Goal: Task Accomplishment & Management: Complete application form

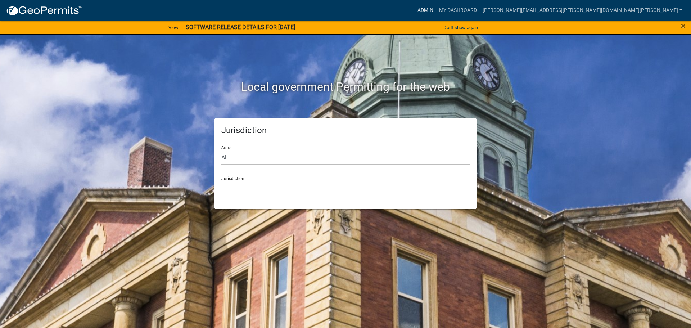
click at [436, 7] on link "Admin" at bounding box center [425, 11] width 22 height 14
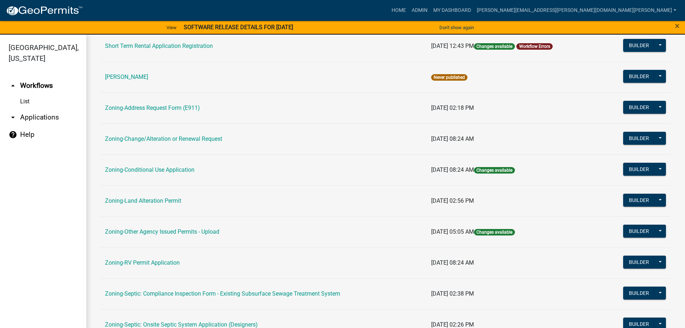
scroll to position [216, 0]
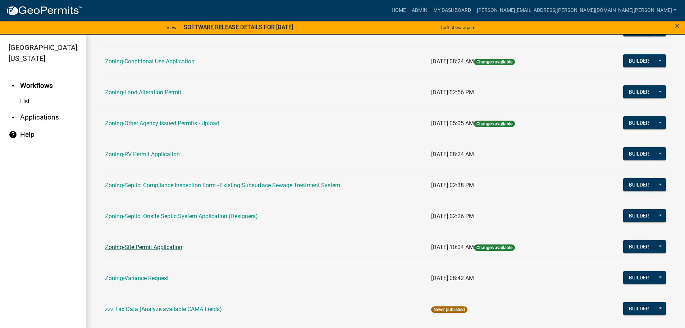
click at [146, 244] on link "Zoning-Site Permit Application" at bounding box center [143, 246] width 77 height 7
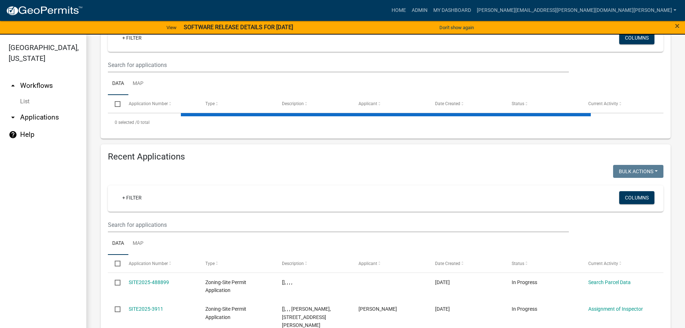
scroll to position [180, 0]
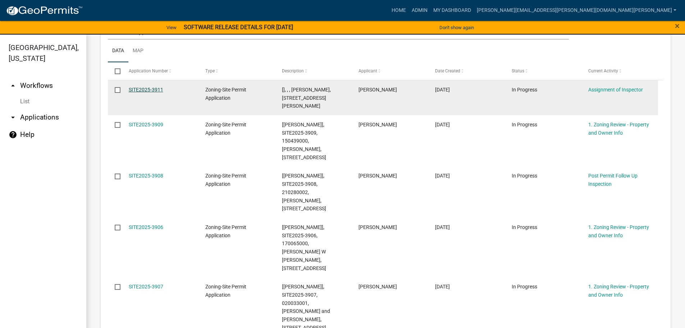
click at [154, 87] on link "SITE2025-3911" at bounding box center [146, 90] width 35 height 6
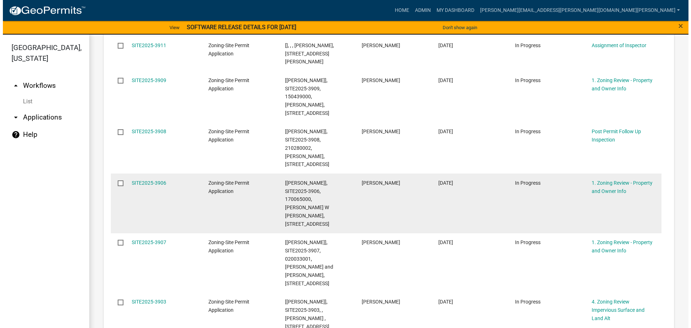
scroll to position [80, 0]
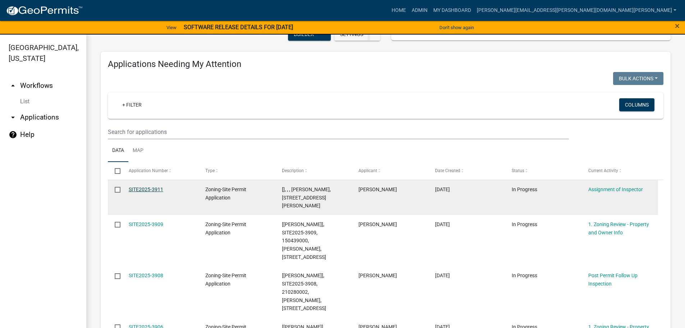
click at [149, 187] on link "SITE2025-3911" at bounding box center [146, 189] width 35 height 6
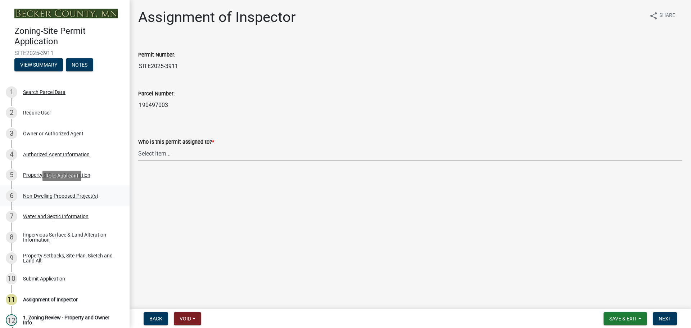
click at [70, 193] on div "Non-Dwelling Proposed Project(s)" at bounding box center [60, 195] width 75 height 5
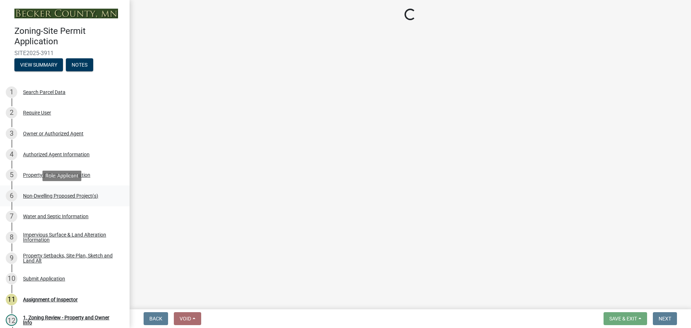
select select "273652f8-2357-47c0-90cc-77e373caeeb7"
select select "3a2d96d3-fd69-4ed9-bae4-7a5aa03a7e58"
select select "6094bfe3-a997-46d7-8224-ceb3abf7e49e"
select select "ae391dbd-f41d-43ca-bdf1-092bd9136923"
select select "258cbdbc-8629-455d-9fed-6a57bf82144e"
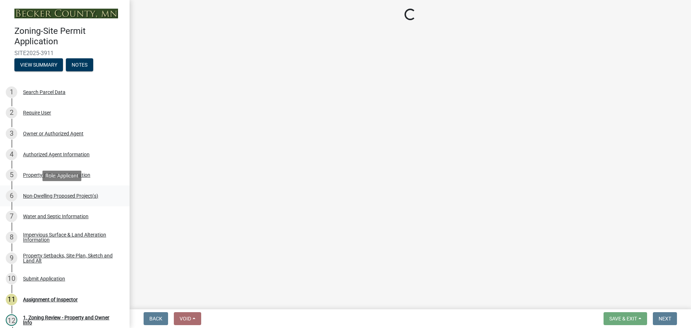
select select "a9a8393f-3c28-47b8-b6d9-84c94641c3fc"
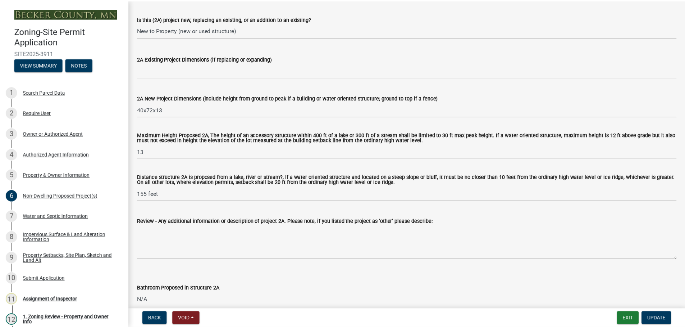
scroll to position [78, 0]
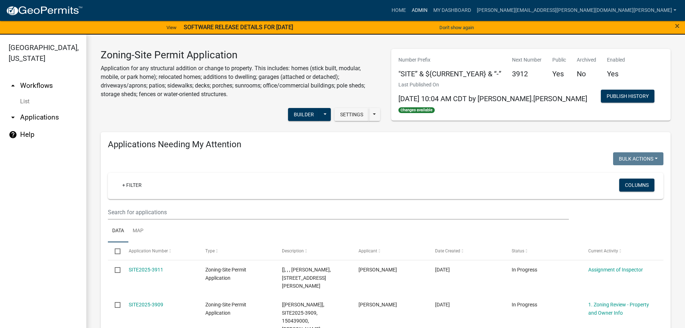
click at [431, 8] on link "Admin" at bounding box center [420, 11] width 22 height 14
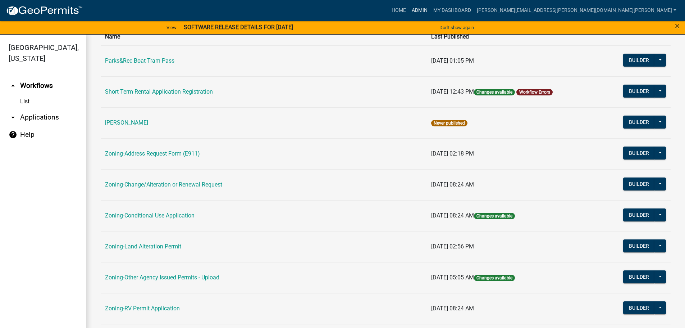
scroll to position [72, 0]
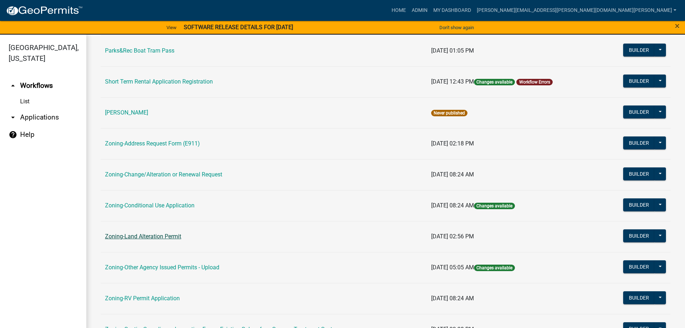
click at [154, 233] on link "Zoning-Land Alteration Permit" at bounding box center [143, 236] width 76 height 7
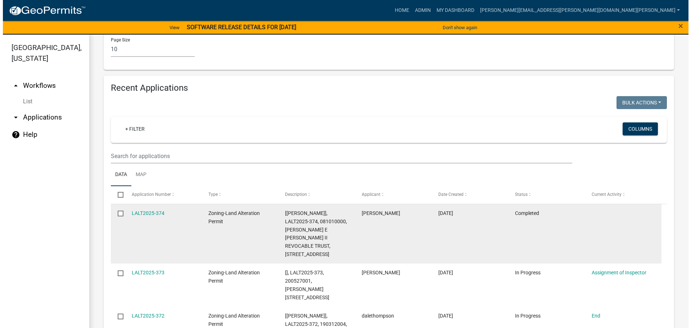
scroll to position [672, 0]
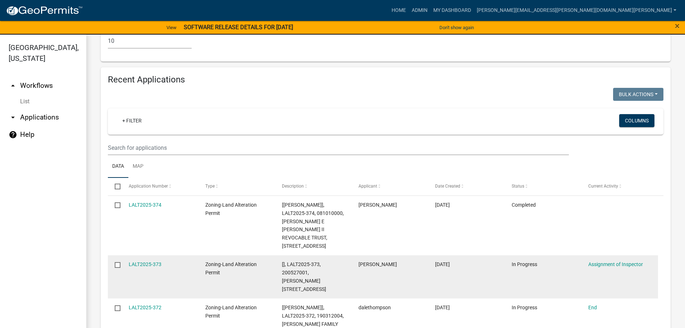
click at [149, 260] on div "LALT2025-373" at bounding box center [160, 264] width 63 height 8
click at [149, 255] on datatable-body-cell "LALT2025-373" at bounding box center [160, 276] width 77 height 43
click at [146, 261] on link "LALT2025-373" at bounding box center [145, 264] width 33 height 6
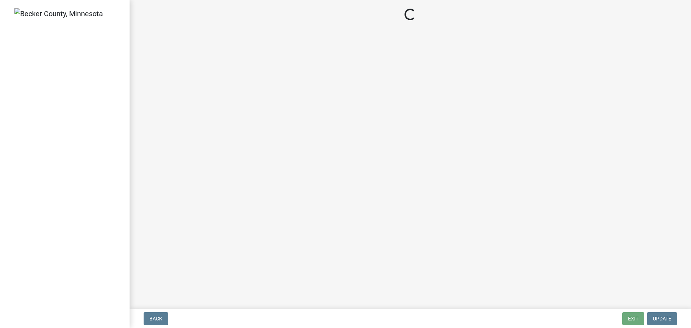
select select "46a4e5dd-5e54-4833-a695-492bd64ca2bd"
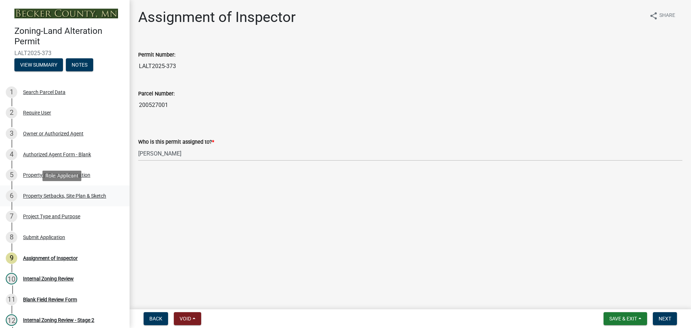
click at [72, 193] on div "Property Setbacks, Site Plan & Sketch" at bounding box center [64, 195] width 83 height 5
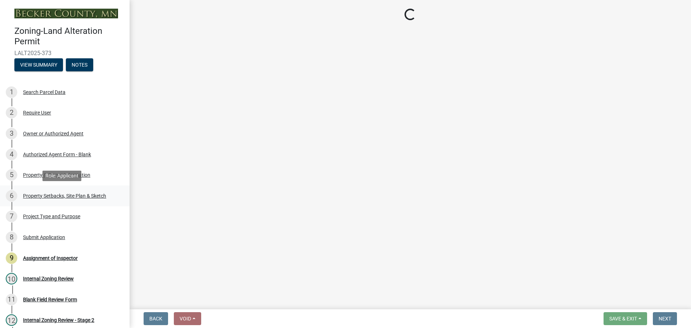
select select "023fca83-4df2-42b9-94ed-3498437255e1"
select select "84ece663-5328-4739-b2f5-2b1393f0600c"
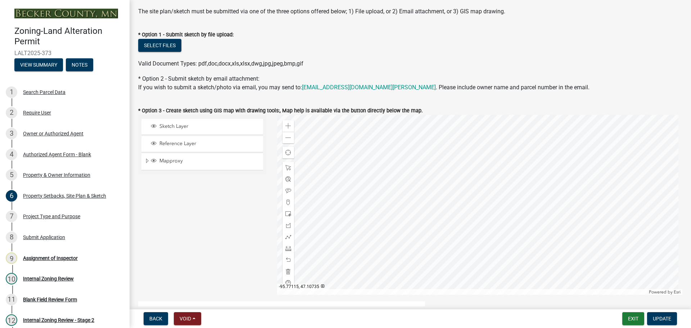
scroll to position [108, 0]
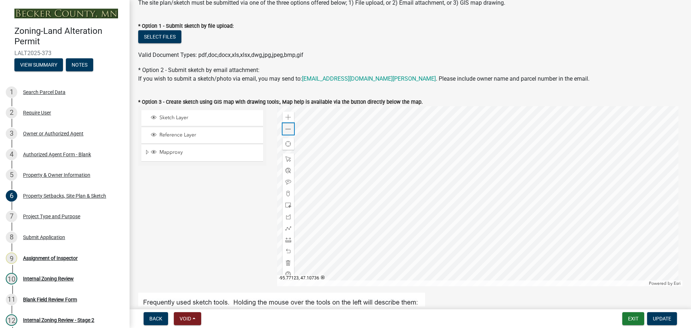
click at [286, 127] on span at bounding box center [288, 129] width 6 height 6
click at [401, 212] on div at bounding box center [479, 196] width 405 height 180
click at [355, 176] on div at bounding box center [479, 196] width 405 height 180
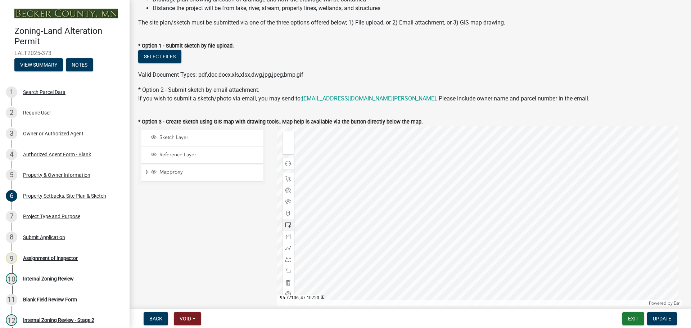
scroll to position [36, 0]
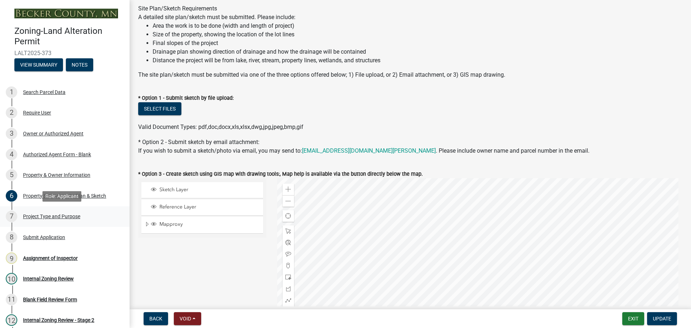
click at [51, 214] on div "Project Type and Purpose" at bounding box center [51, 216] width 57 height 5
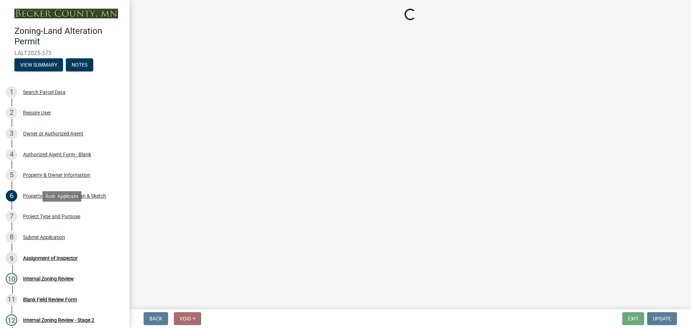
scroll to position [0, 0]
select select "3b8cde2f-c5af-4582-9804-56913c7a8cb6"
select select "01399c93-f3af-4409-b115-658e1b2bda8f"
select select "0bb29b78-ca51-4f27-b7a3-bb3a6a109b2c"
select select "18f4bab8-9601-4aa3-ae07-7471c9a4ab98"
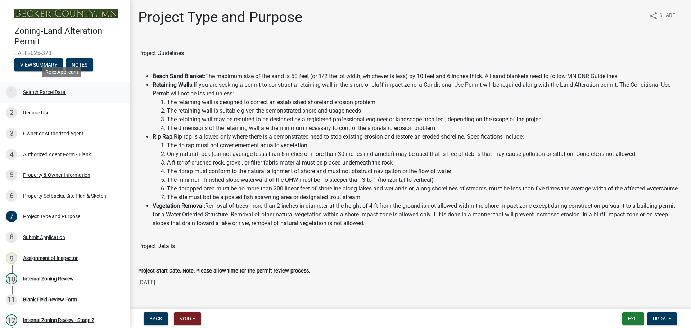
click at [49, 91] on div "Search Parcel Data" at bounding box center [44, 92] width 42 height 5
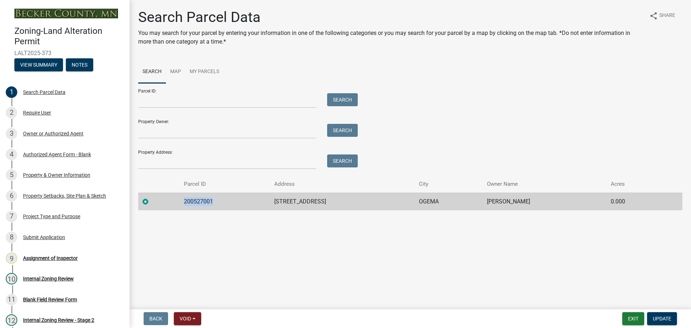
drag, startPoint x: 216, startPoint y: 201, endPoint x: 178, endPoint y: 204, distance: 38.5
click at [178, 204] on tr "200527001 [STREET_ADDRESS] OGEMA [PERSON_NAME] 0.000" at bounding box center [410, 201] width 544 height 18
copy td "200527001"
click at [59, 193] on div "Property Setbacks, Site Plan & Sketch" at bounding box center [64, 195] width 83 height 5
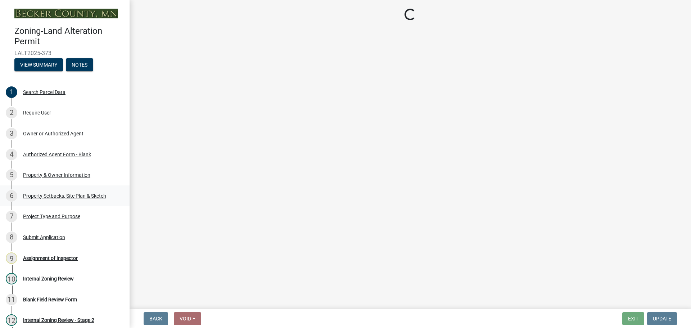
select select "023fca83-4df2-42b9-94ed-3498437255e1"
select select "84ece663-5328-4739-b2f5-2b1393f0600c"
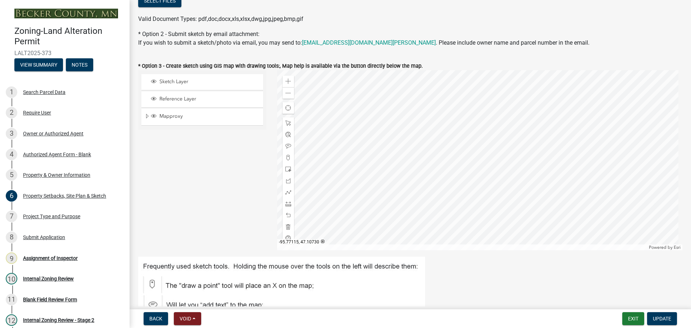
scroll to position [72, 0]
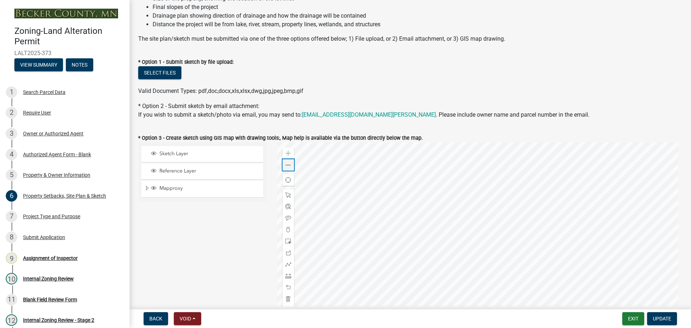
click at [291, 162] on div "Zoom out" at bounding box center [288, 165] width 12 height 12
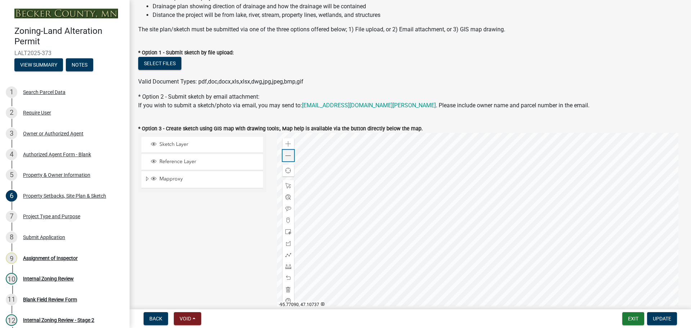
scroll to position [108, 0]
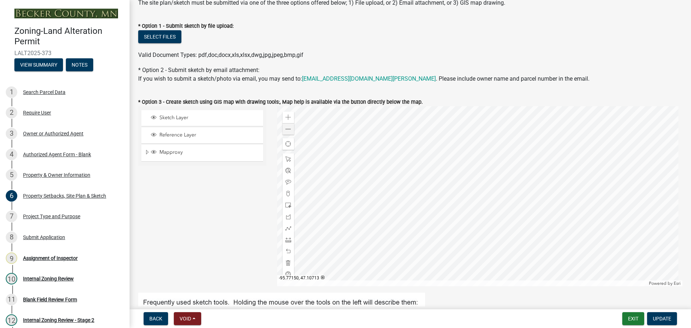
click at [430, 215] on div at bounding box center [479, 196] width 405 height 180
click at [59, 215] on div "Project Type and Purpose" at bounding box center [51, 216] width 57 height 5
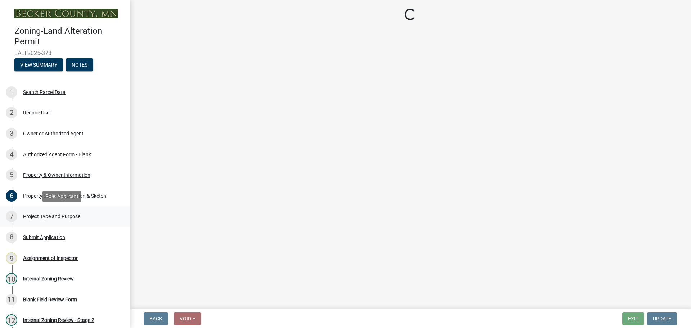
scroll to position [0, 0]
select select "3b8cde2f-c5af-4582-9804-56913c7a8cb6"
select select "01399c93-f3af-4409-b115-658e1b2bda8f"
select select "0bb29b78-ca51-4f27-b7a3-bb3a6a109b2c"
select select "18f4bab8-9601-4aa3-ae07-7471c9a4ab98"
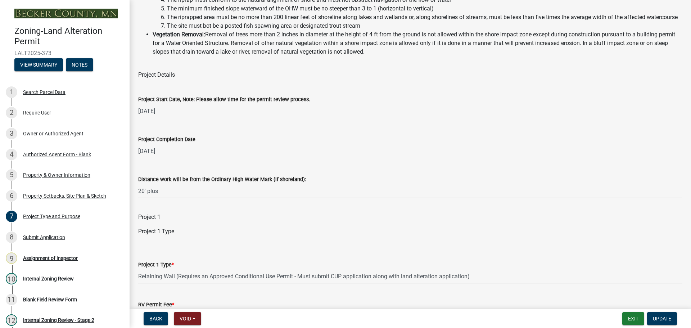
scroll to position [167, 0]
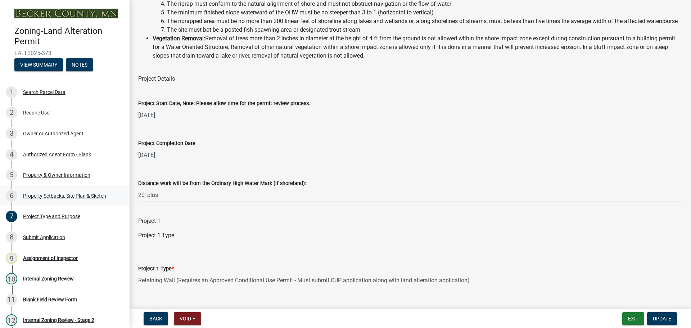
click at [78, 193] on div "Property Setbacks, Site Plan & Sketch" at bounding box center [64, 195] width 83 height 5
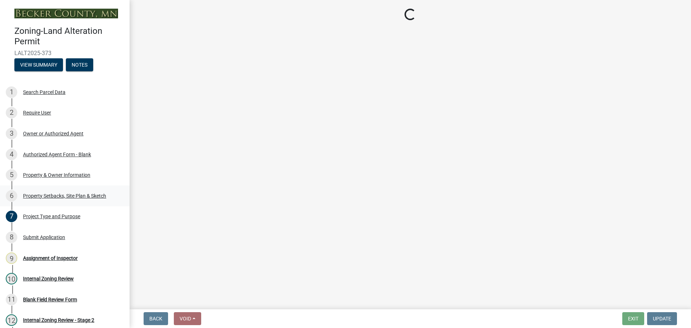
select select "023fca83-4df2-42b9-94ed-3498437255e1"
select select "84ece663-5328-4739-b2f5-2b1393f0600c"
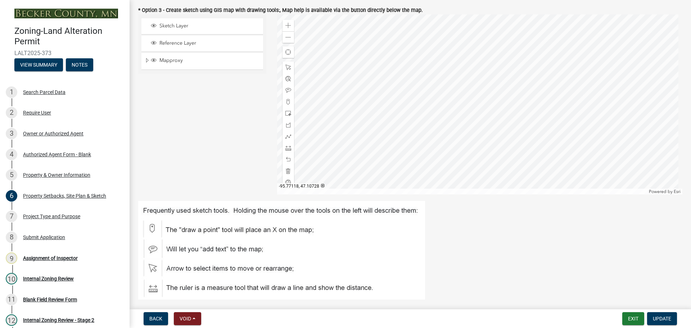
scroll to position [216, 0]
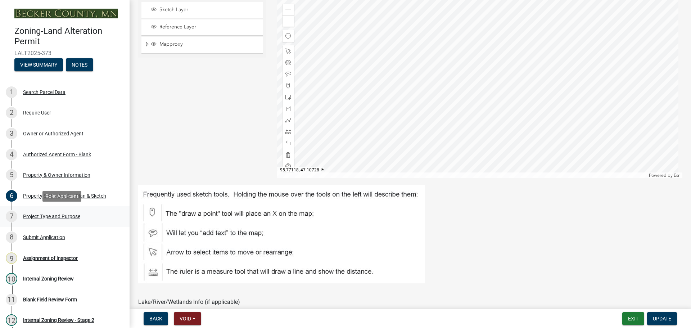
click at [57, 215] on div "Project Type and Purpose" at bounding box center [51, 216] width 57 height 5
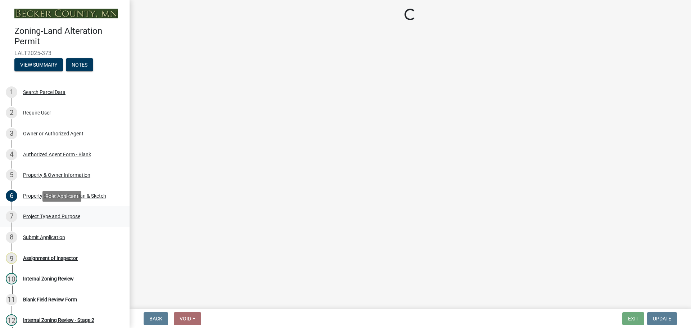
scroll to position [0, 0]
select select "3b8cde2f-c5af-4582-9804-56913c7a8cb6"
select select "01399c93-f3af-4409-b115-658e1b2bda8f"
select select "0bb29b78-ca51-4f27-b7a3-bb3a6a109b2c"
select select "18f4bab8-9601-4aa3-ae07-7471c9a4ab98"
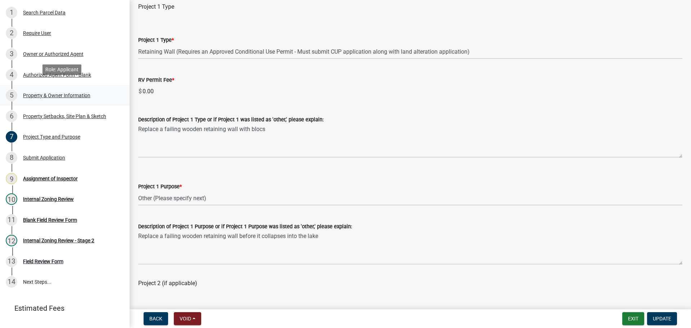
scroll to position [95, 0]
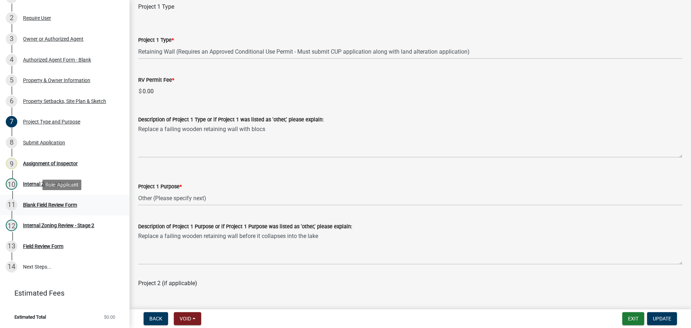
click at [45, 202] on div "Blank Field Review Form" at bounding box center [50, 204] width 54 height 5
click at [54, 161] on div "Assignment of Inspector" at bounding box center [50, 163] width 55 height 5
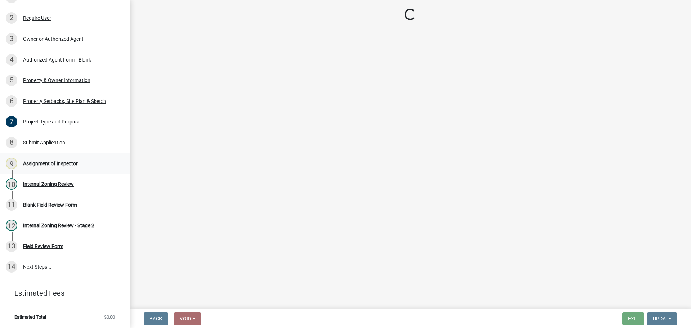
scroll to position [0, 0]
select select "46a4e5dd-5e54-4833-a695-492bd64ca2bd"
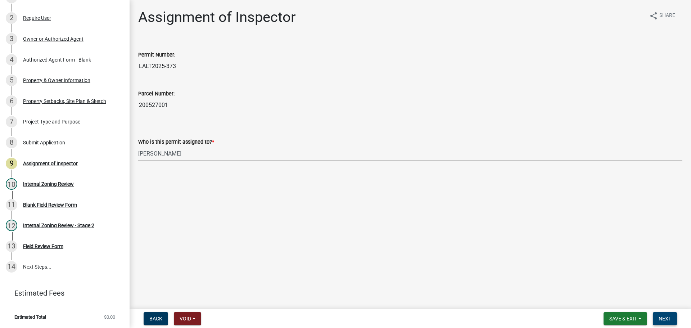
click at [661, 315] on span "Next" at bounding box center [664, 318] width 13 height 6
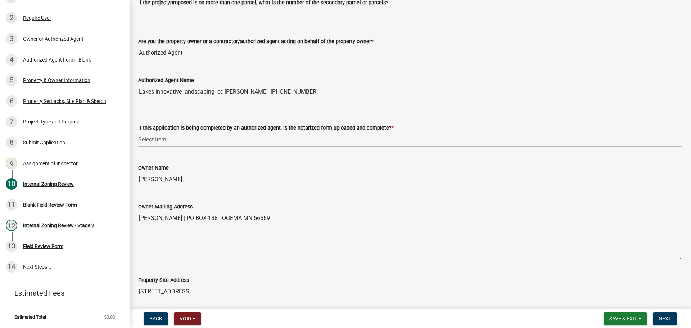
scroll to position [144, 0]
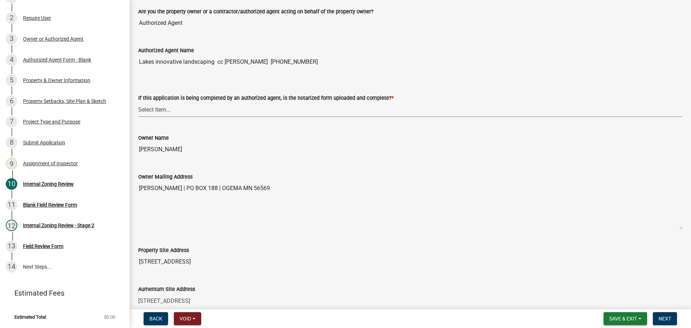
click at [150, 106] on select "Select Item... Yes No N/A" at bounding box center [410, 109] width 544 height 15
click at [138, 102] on select "Select Item... Yes No N/A" at bounding box center [410, 109] width 544 height 15
select select "6ffd7da5-69ef-4be0-b4a7-d413baace353"
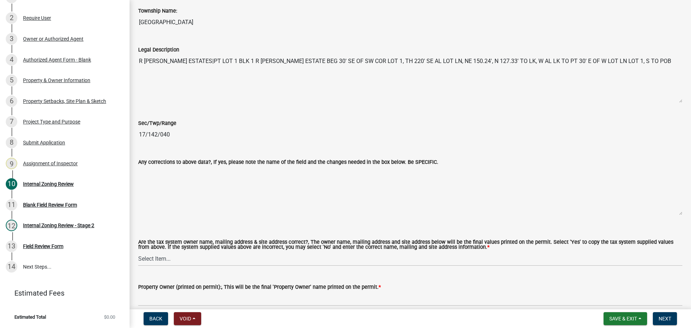
scroll to position [575, 0]
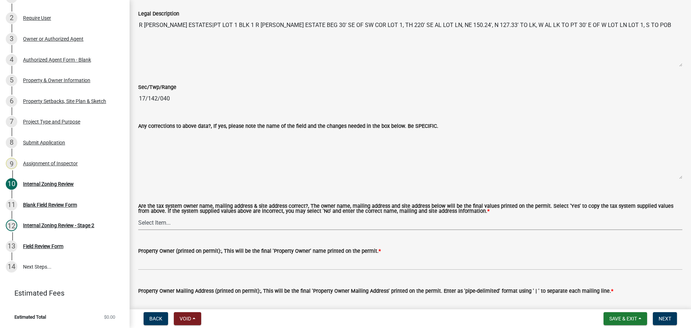
click at [158, 218] on select "Select Item... Yes No" at bounding box center [410, 222] width 544 height 15
click at [138, 215] on select "Select Item... Yes No" at bounding box center [410, 222] width 544 height 15
select select "6148013f-864b-4451-a841-96f115ea18ae"
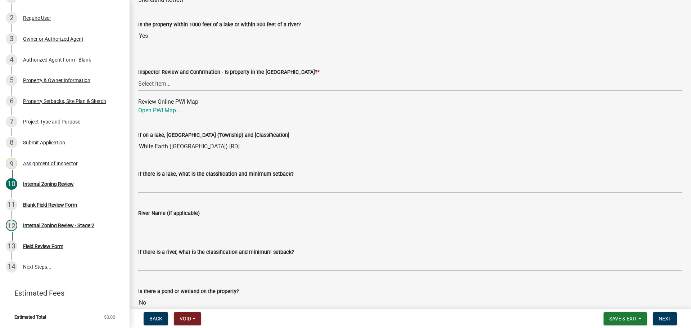
scroll to position [1007, 0]
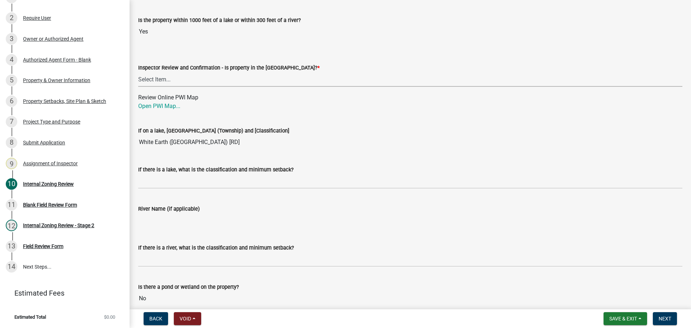
click at [163, 77] on select "Select Item... Within [GEOGRAPHIC_DATA] (SD) Not in [GEOGRAPHIC_DATA] (NOTSL)" at bounding box center [410, 79] width 544 height 15
click at [138, 72] on select "Select Item... Within [GEOGRAPHIC_DATA] (SD) Not in [GEOGRAPHIC_DATA] (NOTSL)" at bounding box center [410, 79] width 544 height 15
select select "697dcaac-08ce-4c28-8d67-f136d2186ab9"
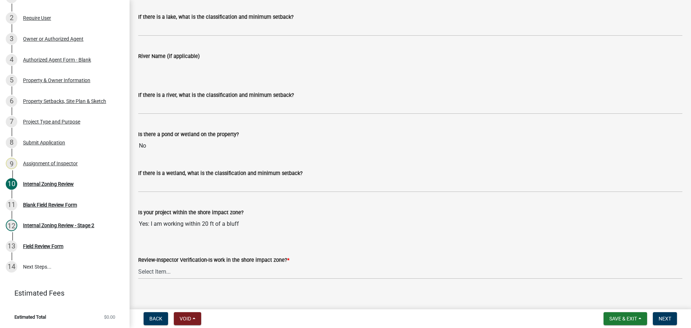
scroll to position [1167, 0]
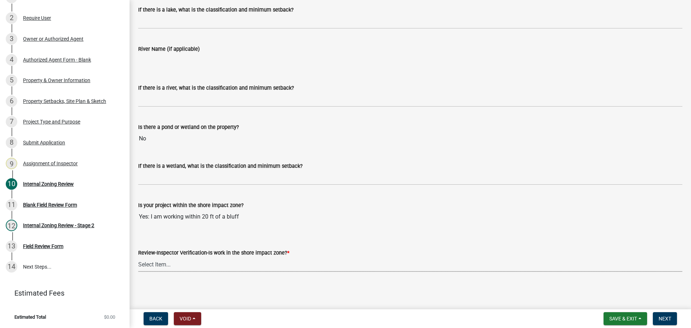
click at [144, 262] on select "Select Item... Yes No" at bounding box center [410, 264] width 544 height 15
click at [138, 257] on select "Select Item... Yes No" at bounding box center [410, 264] width 544 height 15
click at [150, 263] on select "Select Item... Yes No" at bounding box center [410, 264] width 544 height 15
click at [138, 257] on select "Select Item... Yes No" at bounding box center [410, 264] width 544 height 15
click at [150, 264] on select "Select Item... Yes No" at bounding box center [410, 264] width 544 height 15
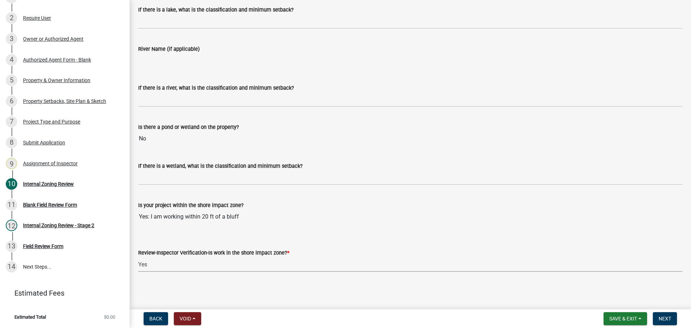
click at [138, 257] on select "Select Item... Yes No" at bounding box center [410, 264] width 544 height 15
select select "7d2f064f-58ee-473c-8960-285fa782761a"
click at [659, 313] on button "Next" at bounding box center [664, 318] width 24 height 13
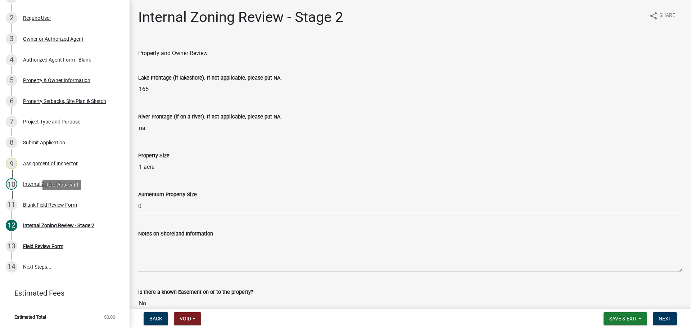
click at [54, 202] on div "Blank Field Review Form" at bounding box center [50, 204] width 54 height 5
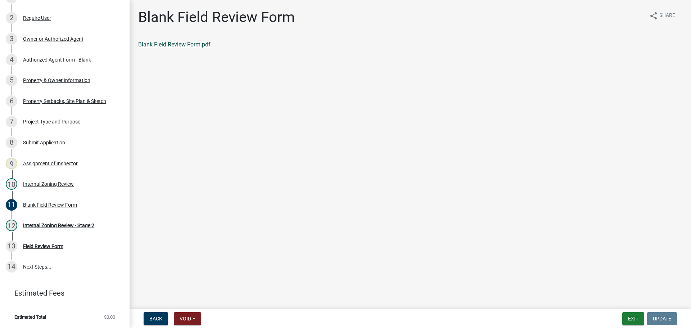
click at [175, 43] on link "Blank Field Review Form.pdf" at bounding box center [174, 44] width 72 height 7
click at [75, 101] on div "Property Setbacks, Site Plan & Sketch" at bounding box center [64, 101] width 83 height 5
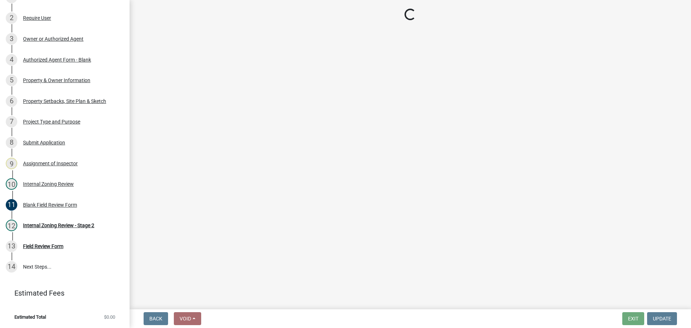
select select "023fca83-4df2-42b9-94ed-3498437255e1"
select select "84ece663-5328-4739-b2f5-2b1393f0600c"
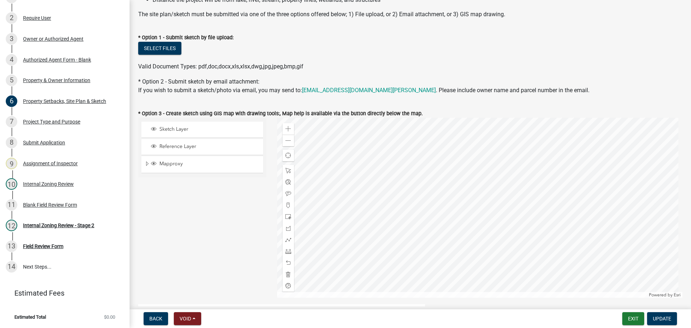
scroll to position [144, 0]
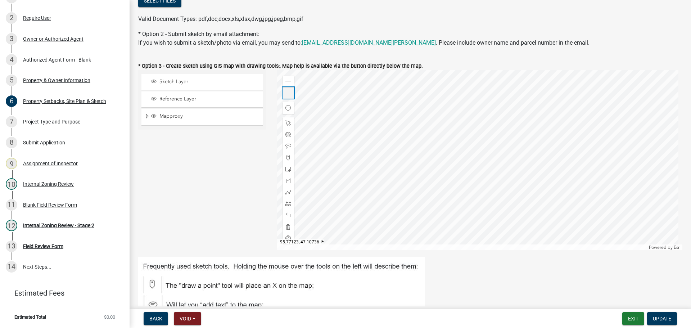
click at [287, 94] on span at bounding box center [288, 93] width 6 height 6
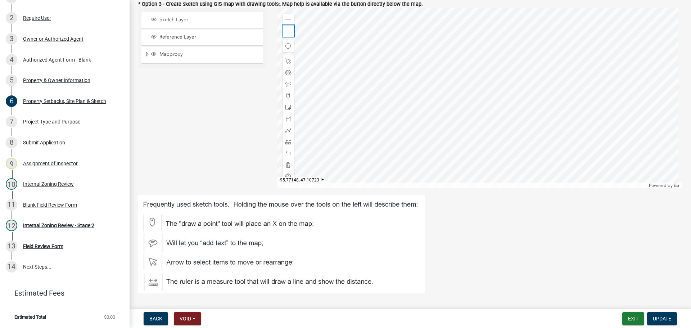
scroll to position [288, 0]
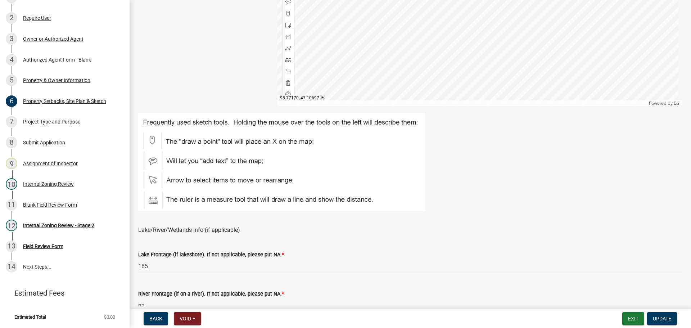
click at [413, 54] on div at bounding box center [479, 16] width 405 height 180
